Goal: Find contact information: Find contact information

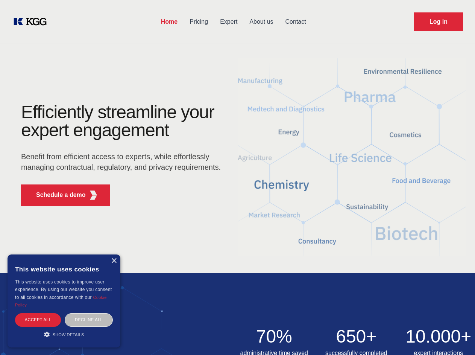
click at [237, 177] on div "Efficiently streamline your expert engagement Benefit from efficient access to …" at bounding box center [123, 157] width 229 height 109
click at [56, 195] on p "Schedule a demo" at bounding box center [61, 194] width 50 height 9
click at [114, 261] on div "× This website uses cookies This website uses cookies to improve user experienc…" at bounding box center [64, 300] width 113 height 93
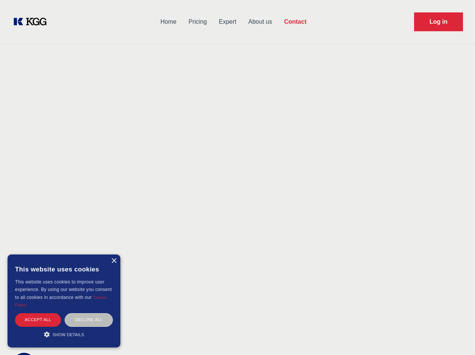
click at [38, 320] on div "Accept all" at bounding box center [38, 319] width 46 height 13
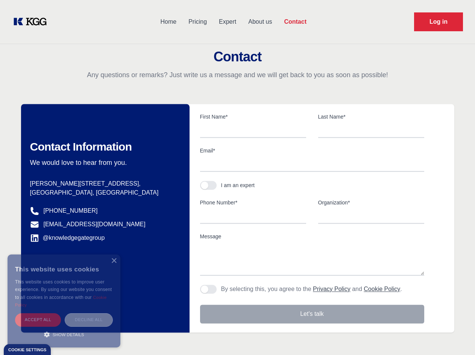
click at [89, 320] on div "Decline all" at bounding box center [89, 319] width 48 height 13
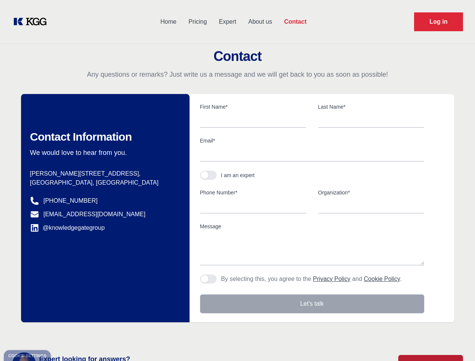
click at [64, 334] on main "Contact Any questions or remarks? Just write us a message and we will get back …" at bounding box center [237, 196] width 475 height 392
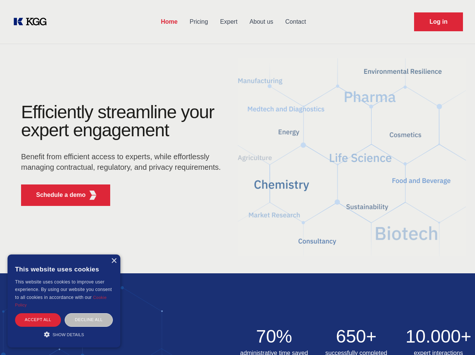
click at [237, 177] on div "Efficiently streamline your expert engagement Benefit from efficient access to …" at bounding box center [123, 157] width 229 height 109
click at [56, 195] on p "Schedule a demo" at bounding box center [61, 194] width 50 height 9
click at [114, 261] on div "× This website uses cookies This website uses cookies to improve user experienc…" at bounding box center [64, 300] width 113 height 93
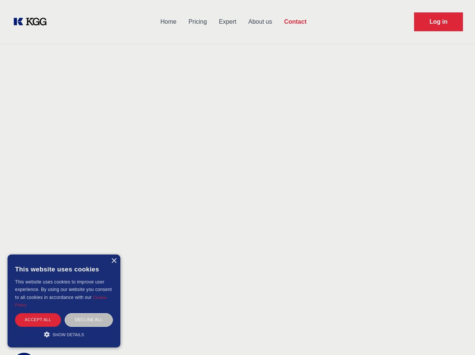
click at [38, 320] on div "Accept all" at bounding box center [38, 319] width 46 height 13
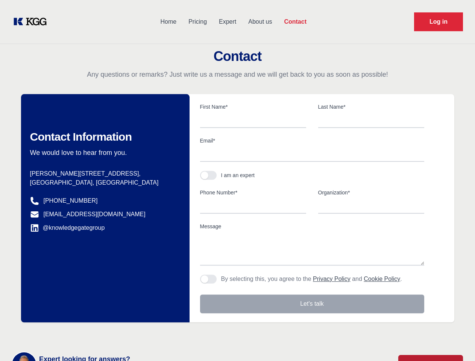
click at [89, 320] on body "Home Pricing Expert About us Contact Log in Contact Any questions or remarks? J…" at bounding box center [237, 331] width 475 height 662
click at [64, 334] on main "Contact Any questions or remarks? Just write us a message and we will get back …" at bounding box center [237, 196] width 475 height 392
